Goal: Task Accomplishment & Management: Complete application form

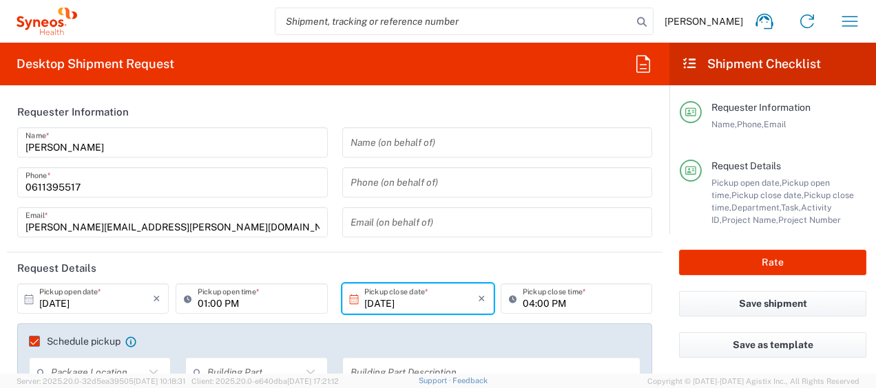
scroll to position [682, 0]
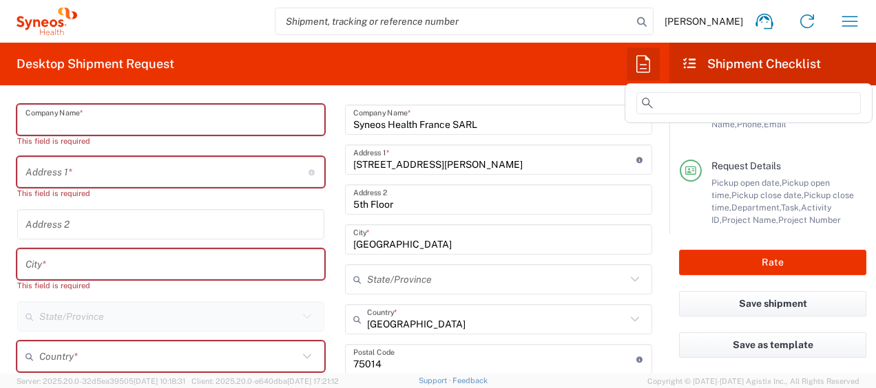
click at [636, 67] on icon "button" at bounding box center [643, 63] width 14 height 17
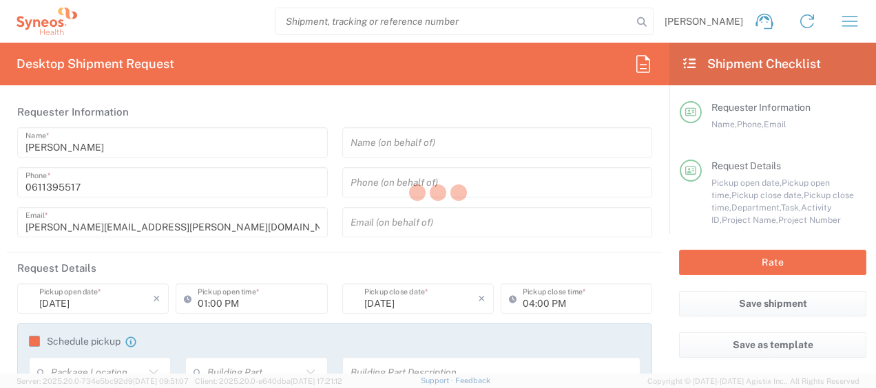
type input "4510"
type input "4510 DEPARTMENTAL EXPENSE"
type input "Syneos Health France SARL"
type input "Large Box"
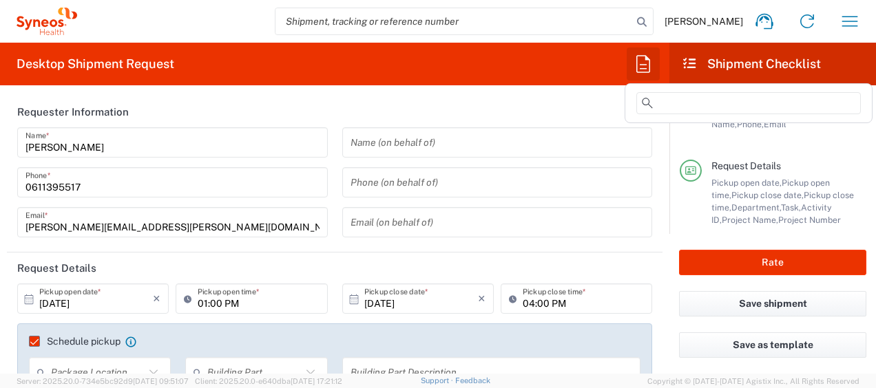
click at [647, 67] on icon "button" at bounding box center [643, 64] width 22 height 22
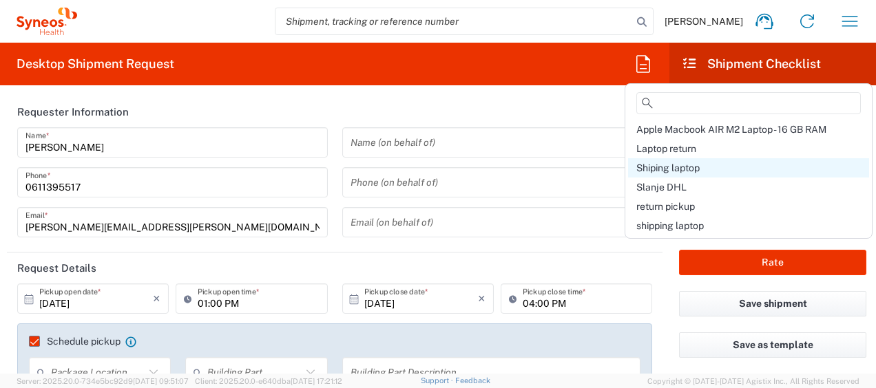
click at [709, 167] on div "Shiping laptop" at bounding box center [748, 167] width 241 height 19
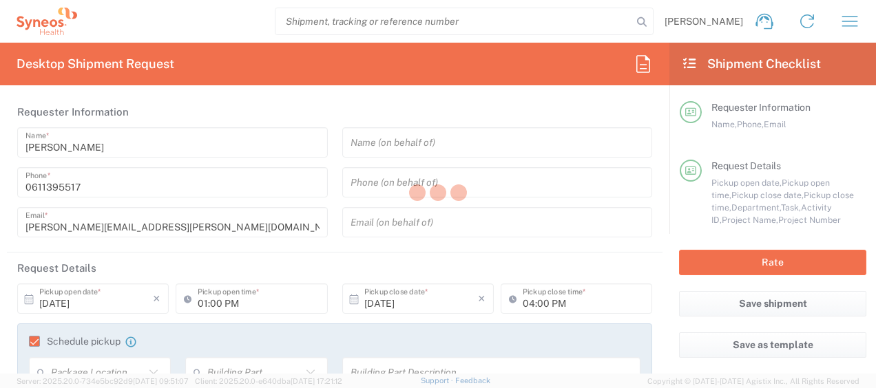
type input "Syneos Health France SARL"
type input "25 boulevard Romain Rolland"
type input "5th Floor"
type input "Paris"
type input "France"
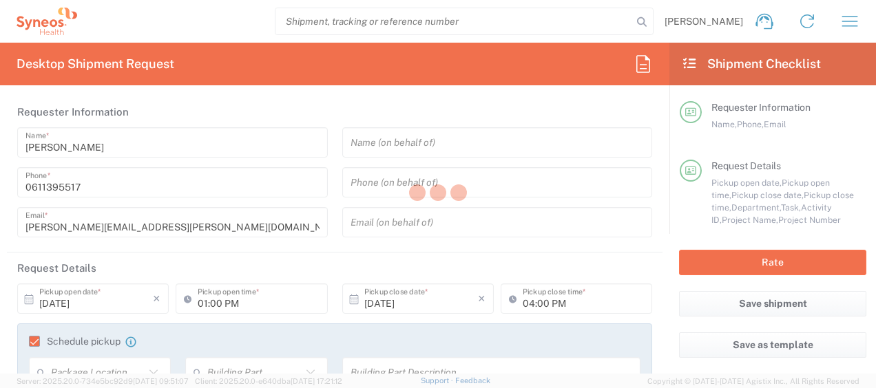
type input "75014"
type input "[PERSON_NAME]"
type input "0611395517"
type input "javad.ghasemi@syneoshealth.com"
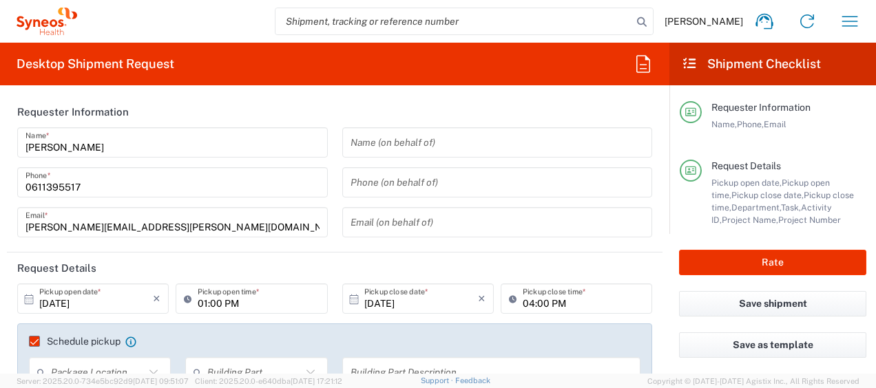
type input "Large Box"
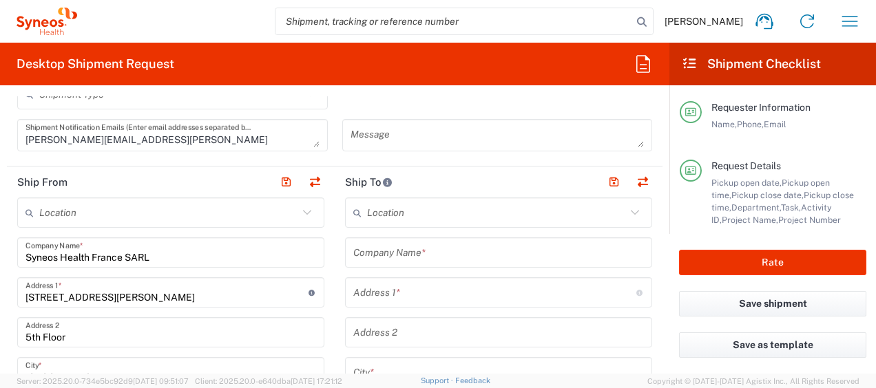
scroll to position [590, 0]
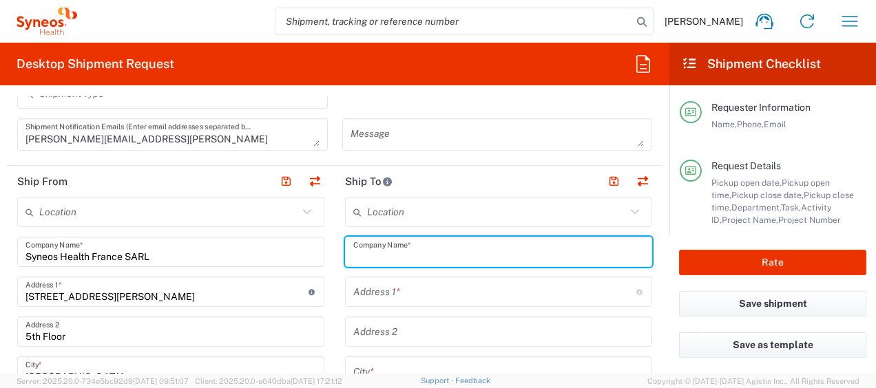
click at [384, 250] on input "text" at bounding box center [498, 252] width 291 height 24
paste input "Kateryna Mishakina"
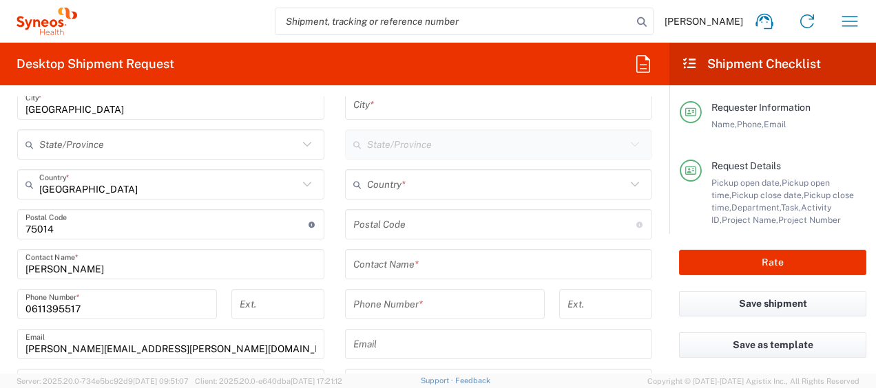
scroll to position [857, 0]
type input "Kateryna Mishakina"
click at [384, 250] on div "Contact Name *" at bounding box center [498, 264] width 307 height 30
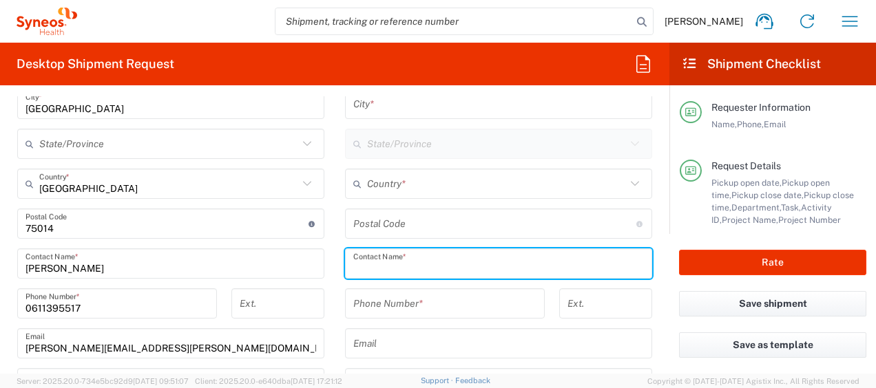
click at [383, 260] on input "text" at bounding box center [498, 264] width 291 height 24
paste input "Kateryna Mishakina"
type input "Kateryna Mishakina"
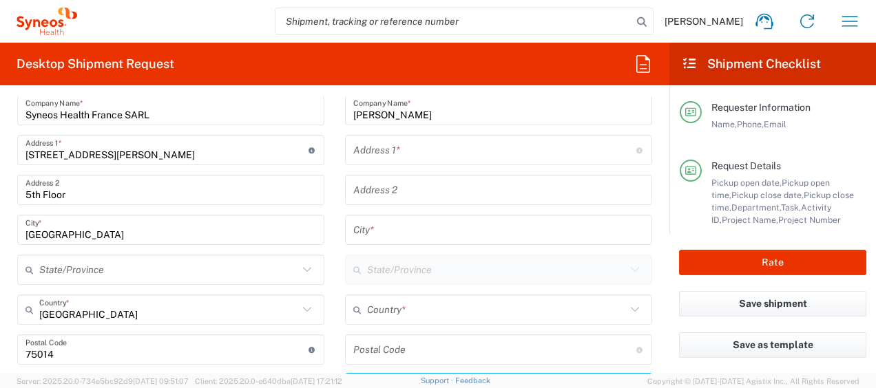
scroll to position [731, 0]
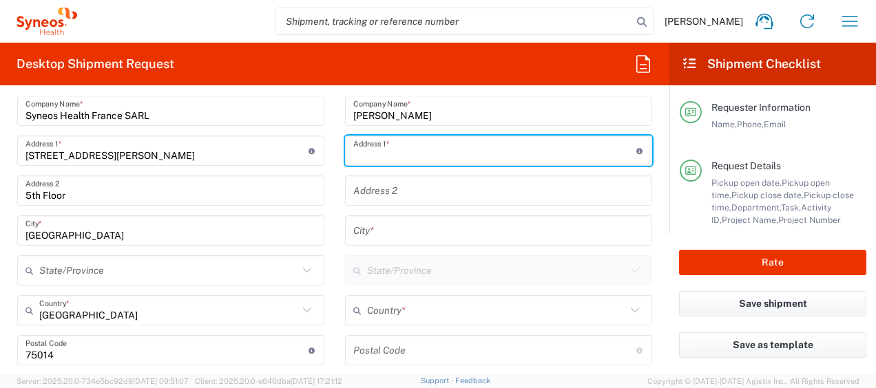
click at [406, 147] on input "text" at bounding box center [494, 151] width 283 height 24
paste input "18 chemin de Lendrevie"
type input "18 chemin de Lendrevie"
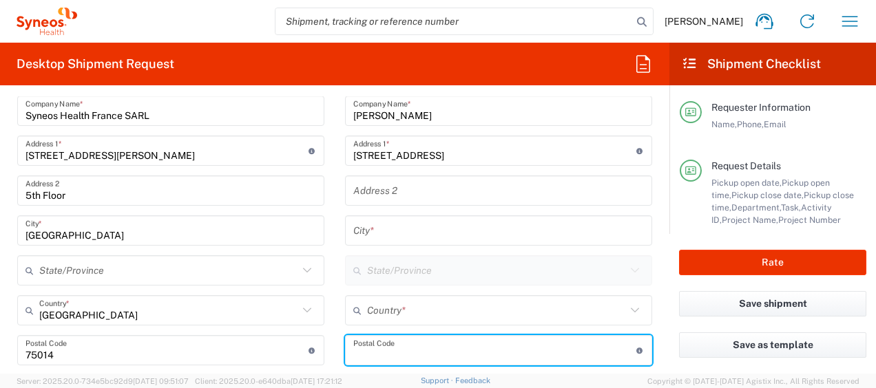
click at [404, 342] on input "undefined" at bounding box center [494, 351] width 283 height 24
paste input "81160"
type input "81160"
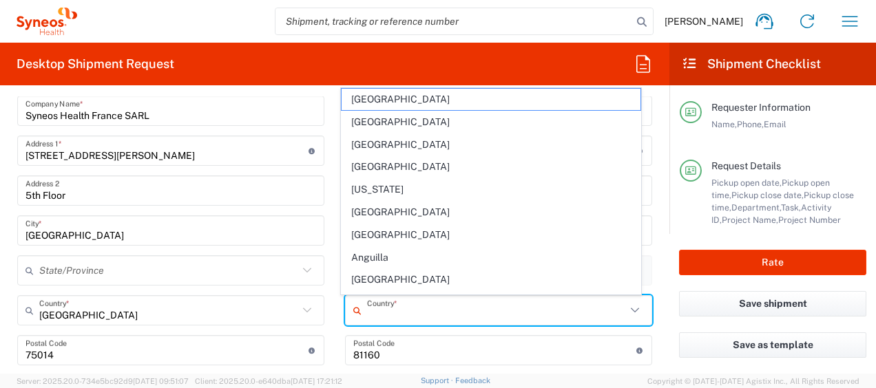
click at [421, 321] on input "text" at bounding box center [496, 311] width 259 height 24
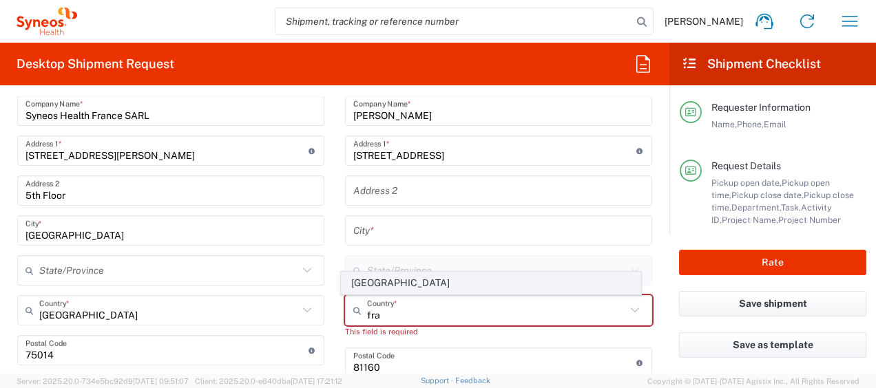
click at [380, 289] on span "France" at bounding box center [492, 283] width 300 height 21
type input "France"
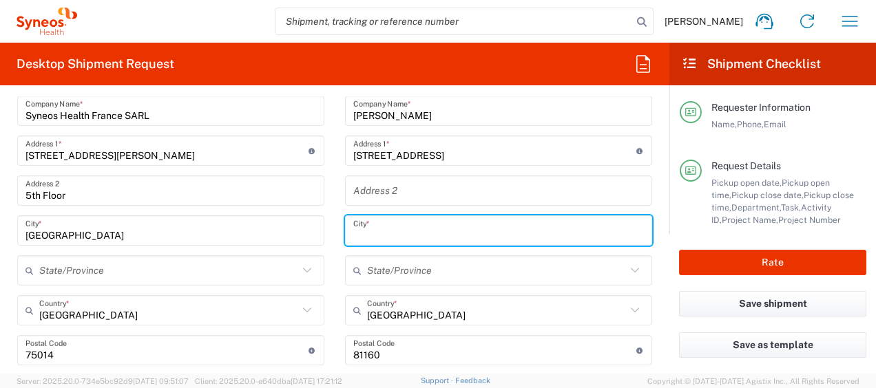
click at [392, 238] on input "text" at bounding box center [498, 231] width 291 height 24
paste input "St Juery"
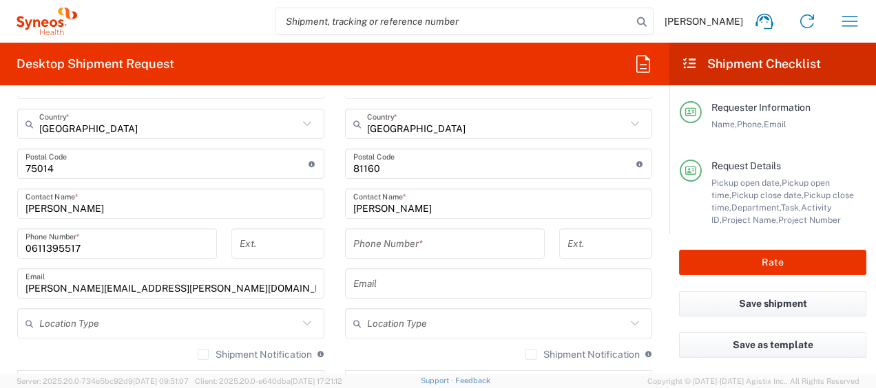
type input "St Juery"
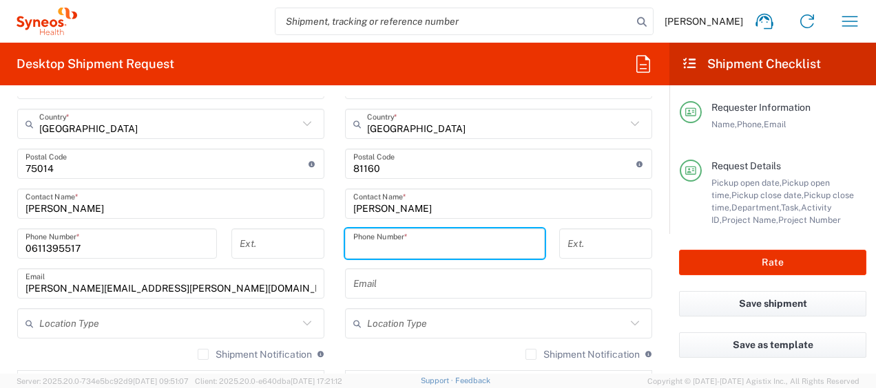
click at [392, 247] on input "tel" at bounding box center [444, 244] width 183 height 24
paste input "+330625531659"
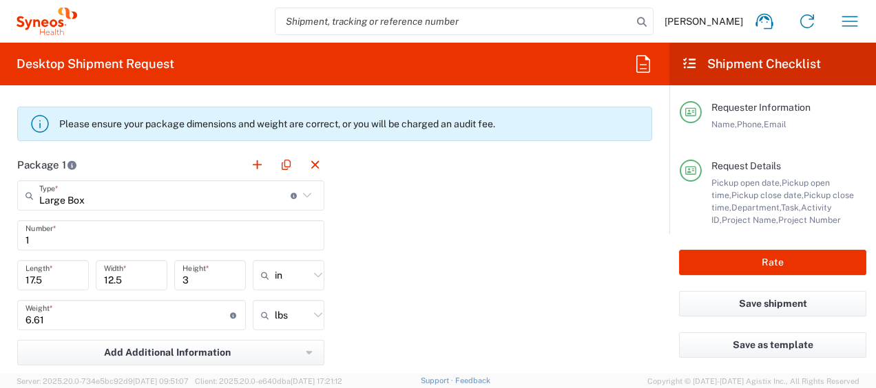
scroll to position [1376, 0]
type input "+330625531659"
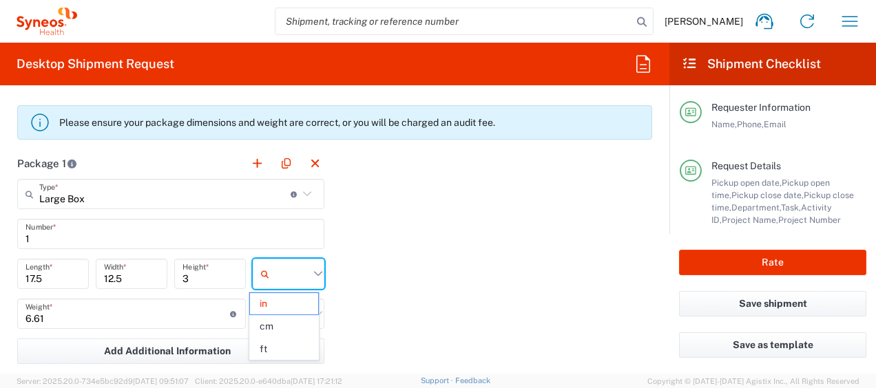
click at [304, 280] on input "text" at bounding box center [292, 274] width 34 height 22
click at [300, 322] on span "cm" at bounding box center [283, 326] width 67 height 21
type input "44.45"
type input "31.75"
type input "7.62"
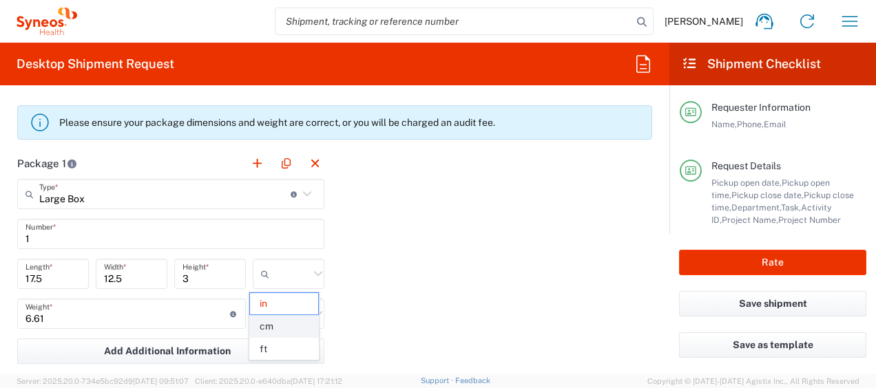
type input "cm"
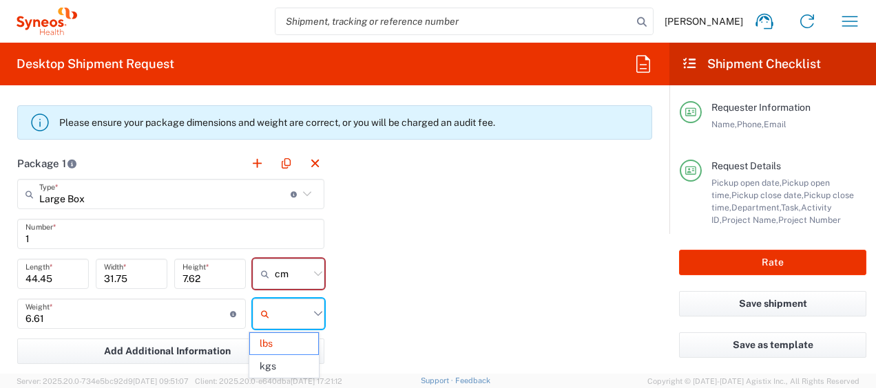
click at [300, 322] on input "text" at bounding box center [292, 314] width 34 height 22
click at [302, 371] on span "kgs" at bounding box center [283, 366] width 67 height 21
type input "3"
type input "kgs"
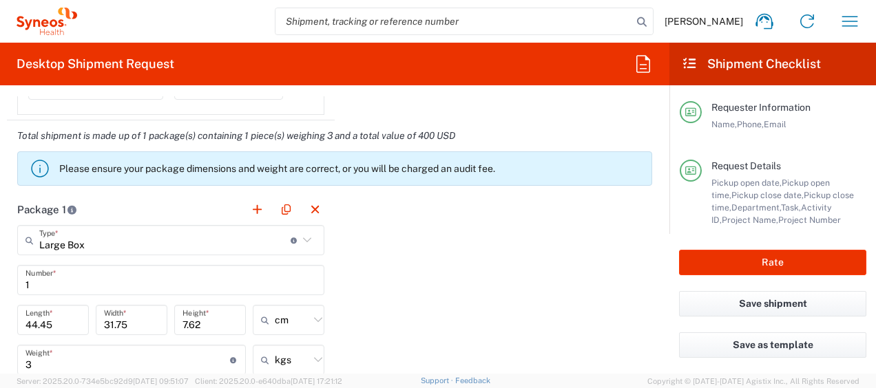
scroll to position [1336, 0]
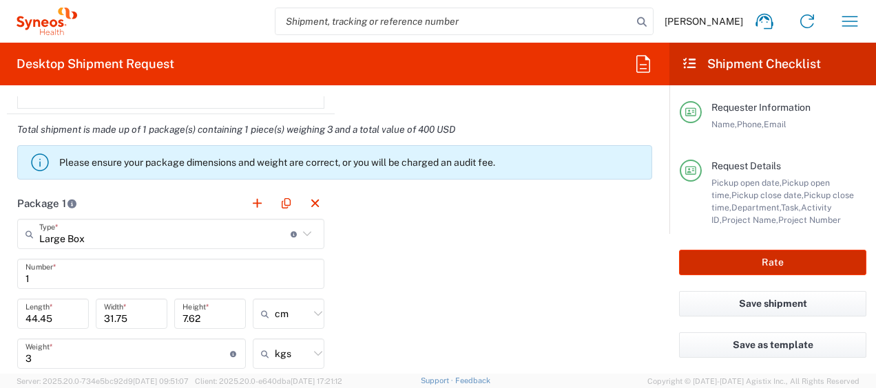
click at [790, 260] on button "Rate" at bounding box center [772, 262] width 187 height 25
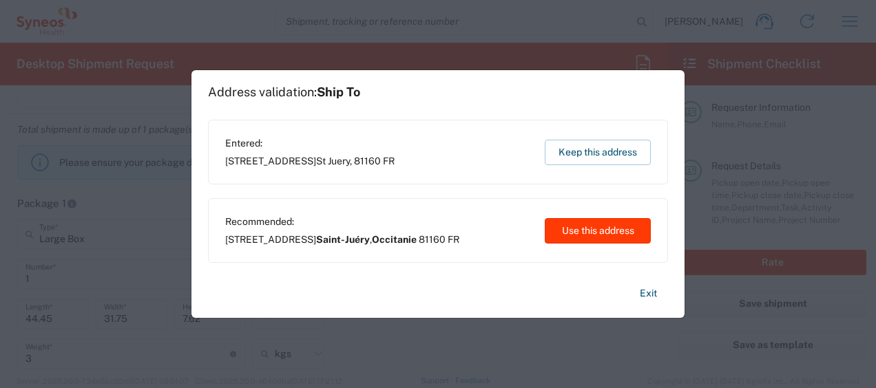
click at [579, 236] on button "Use this address" at bounding box center [598, 230] width 106 height 25
type input "Saint-Juéry"
type input "Occitanie"
type input "France"
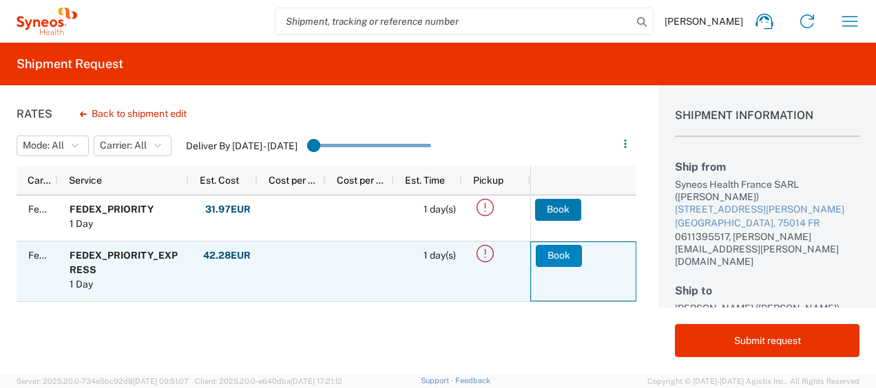
click at [565, 253] on button "Book" at bounding box center [559, 256] width 46 height 22
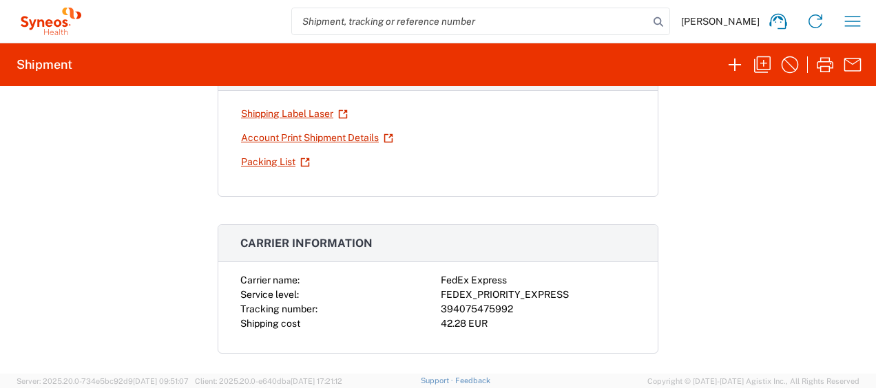
scroll to position [150, 0]
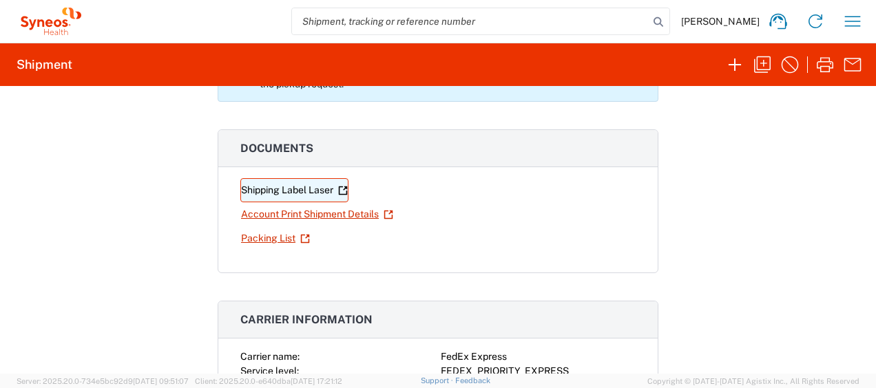
click at [291, 185] on link "Shipping Label Laser" at bounding box center [294, 190] width 108 height 24
